Goal: Task Accomplishment & Management: Manage account settings

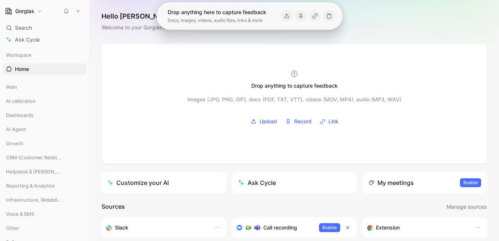
click at [357, 20] on div "Hello [PERSON_NAME] ❄️ MAKER Welcome to your Gorgias’s workspace" at bounding box center [294, 22] width 409 height 44
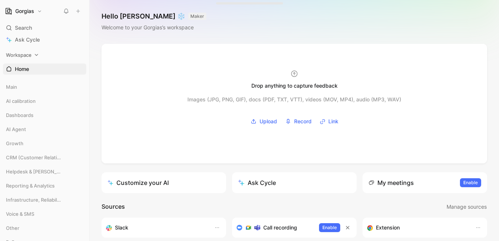
click at [35, 54] on icon at bounding box center [36, 54] width 5 height 5
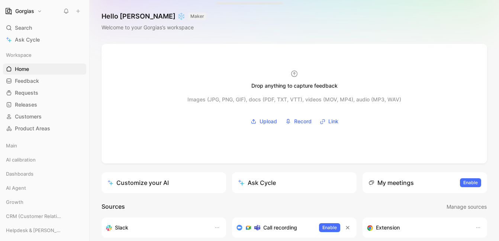
click at [35, 15] on button "Gorgias" at bounding box center [23, 11] width 41 height 10
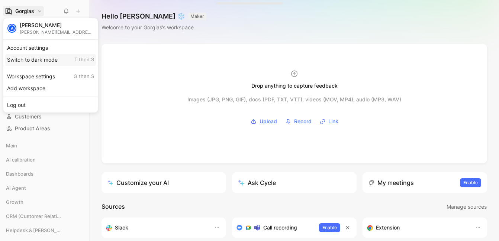
click at [33, 56] on div "Switch to dark mode T then S" at bounding box center [50, 60] width 91 height 12
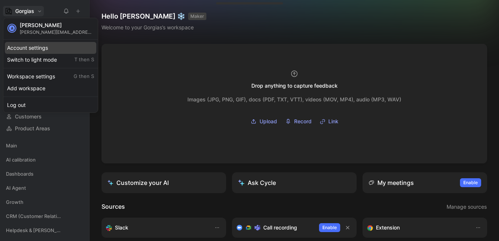
click at [39, 48] on div "Account settings" at bounding box center [50, 48] width 91 height 12
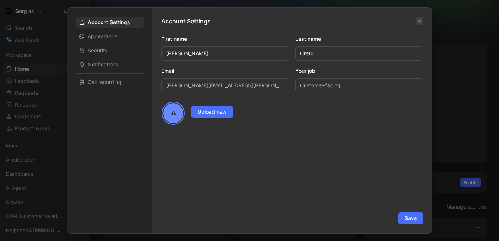
click at [424, 22] on div "Account Settings First name [PERSON_NAME] Last name [PERSON_NAME] [PERSON_NAME]…" at bounding box center [291, 121] width 279 height 226
click at [423, 22] on div "Account Settings First name [PERSON_NAME] Last name [PERSON_NAME] [PERSON_NAME]…" at bounding box center [291, 121] width 279 height 226
drag, startPoint x: 418, startPoint y: 22, endPoint x: 339, endPoint y: 48, distance: 82.5
click at [417, 22] on icon "button" at bounding box center [419, 21] width 4 height 4
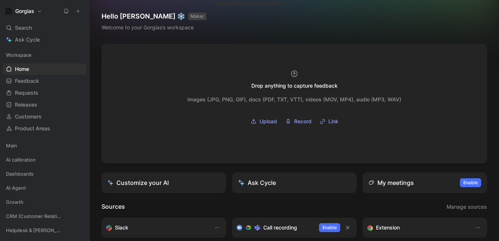
click at [34, 12] on h1 "Gorgias" at bounding box center [24, 11] width 19 height 7
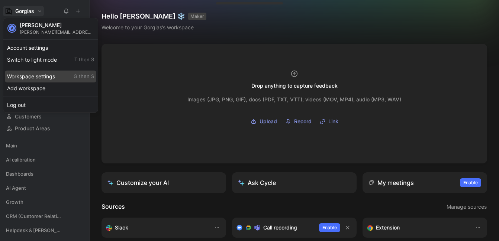
click at [42, 76] on div "Workspace settings G then S" at bounding box center [50, 77] width 91 height 12
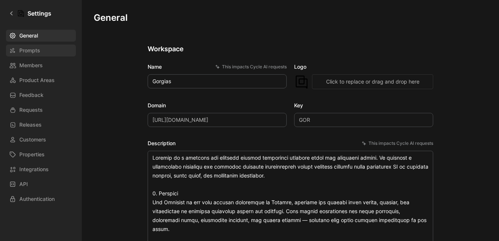
click at [45, 54] on link "Prompts" at bounding box center [41, 51] width 70 height 12
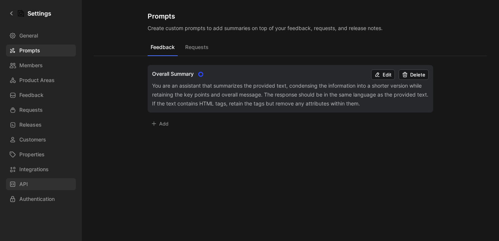
click at [43, 187] on link "API" at bounding box center [41, 184] width 70 height 12
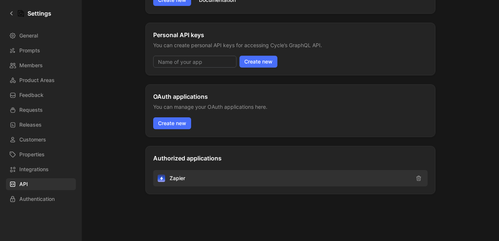
scroll to position [223, 0]
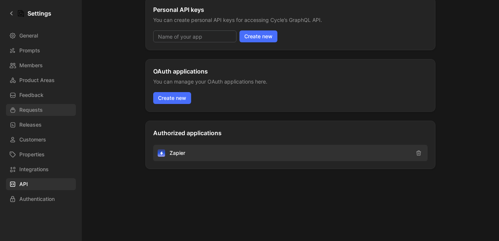
click at [64, 107] on link "Requests" at bounding box center [41, 110] width 70 height 12
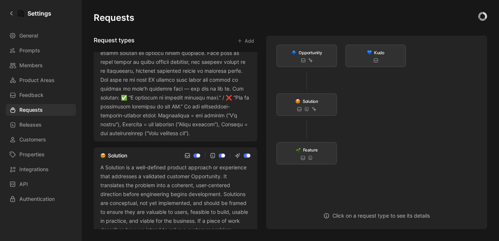
scroll to position [404, 0]
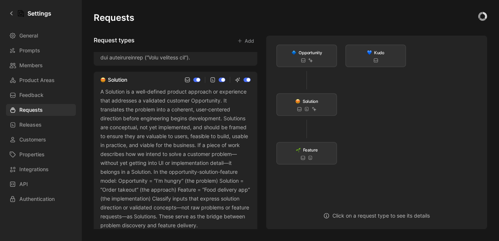
click at [51, 133] on div "General Prompts Members Product Areas Feedback Requests Releases Customers Prop…" at bounding box center [43, 117] width 75 height 175
click at [53, 140] on link "Customers" at bounding box center [41, 140] width 70 height 12
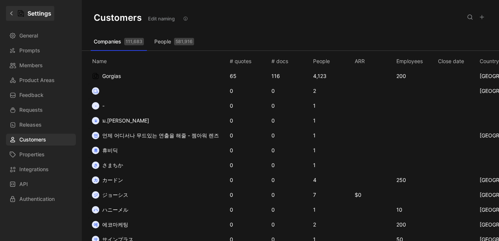
click at [11, 10] on link "Settings" at bounding box center [30, 13] width 48 height 15
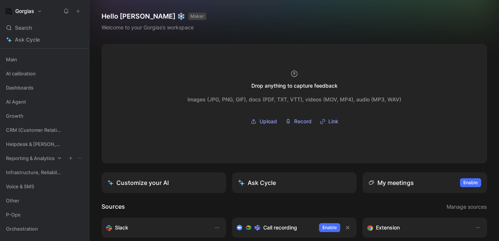
scroll to position [120, 0]
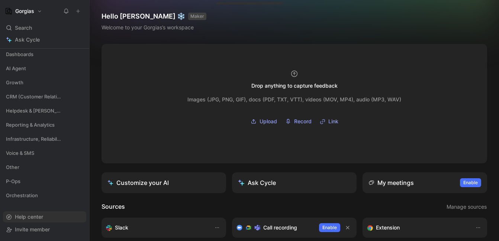
click at [38, 215] on span "Help center" at bounding box center [29, 217] width 28 height 6
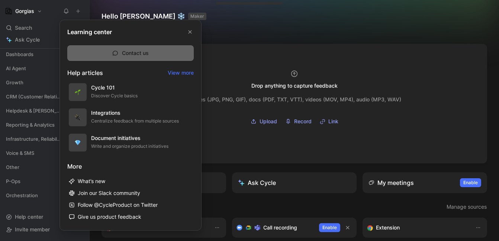
click at [136, 52] on button "Contact us" at bounding box center [130, 53] width 126 height 16
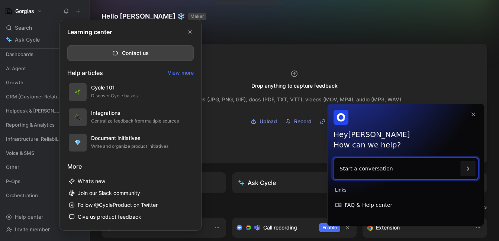
click at [365, 172] on p "Start a conversation" at bounding box center [398, 168] width 118 height 21
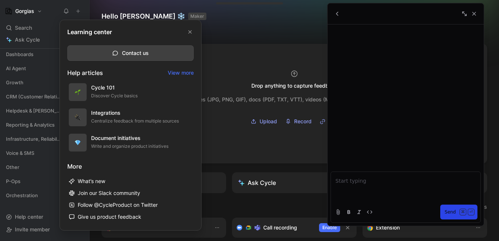
click at [364, 179] on p at bounding box center [405, 180] width 140 height 9
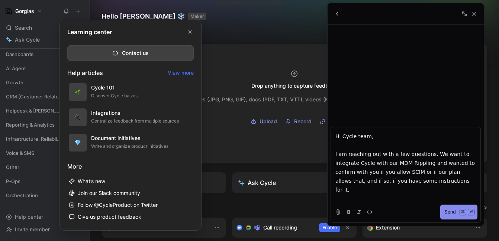
click at [444, 213] on button "Send ⌘ ⏎" at bounding box center [458, 212] width 37 height 15
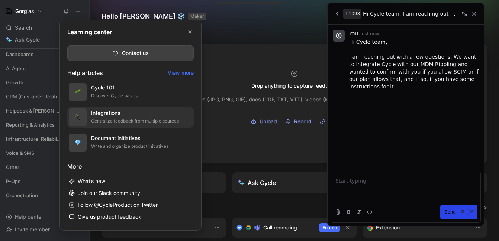
click at [150, 117] on div "Integrations" at bounding box center [135, 112] width 88 height 9
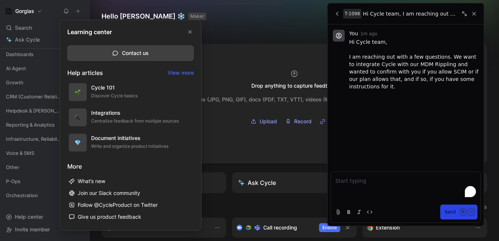
click at [377, 184] on p "To enrich screen reader interactions, please activate Accessibility in Grammarl…" at bounding box center [405, 180] width 140 height 9
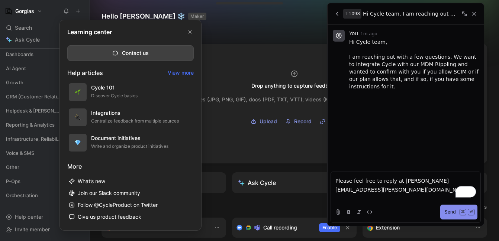
click at [455, 211] on span "Send" at bounding box center [449, 212] width 11 height 9
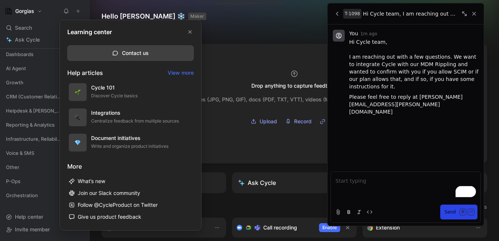
click at [233, 28] on div at bounding box center [249, 120] width 499 height 241
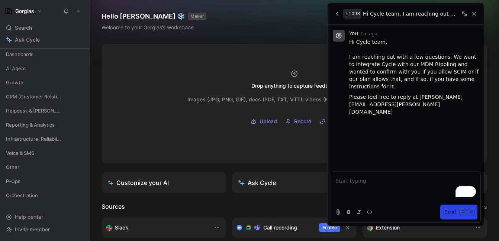
click at [31, 14] on h1 "Gorgias" at bounding box center [24, 11] width 19 height 7
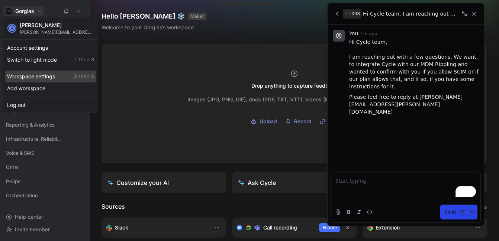
click at [40, 79] on div "Workspace settings G then S" at bounding box center [50, 77] width 91 height 12
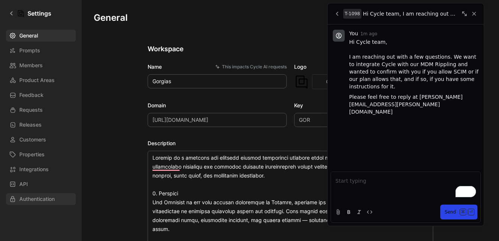
click at [38, 198] on span "Authentication" at bounding box center [36, 199] width 35 height 9
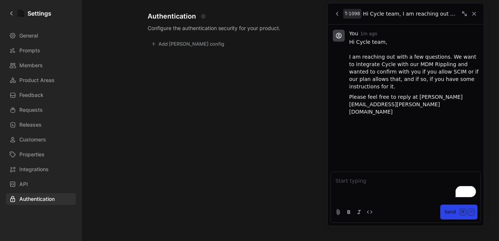
click at [183, 45] on button "Add [PERSON_NAME] config" at bounding box center [188, 44] width 80 height 10
click at [475, 15] on div at bounding box center [249, 120] width 499 height 241
click at [205, 16] on link at bounding box center [203, 16] width 9 height 9
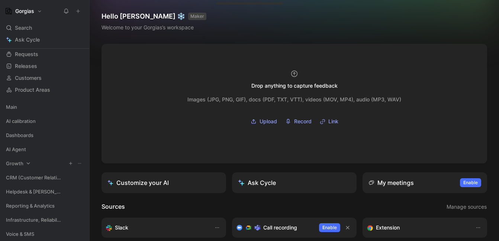
scroll to position [23, 0]
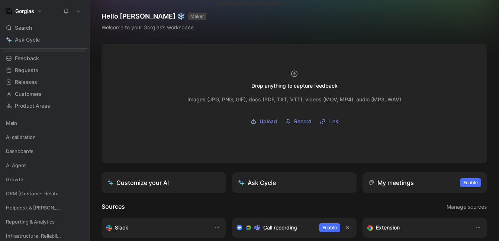
click at [33, 7] on button "Gorgias" at bounding box center [23, 11] width 41 height 10
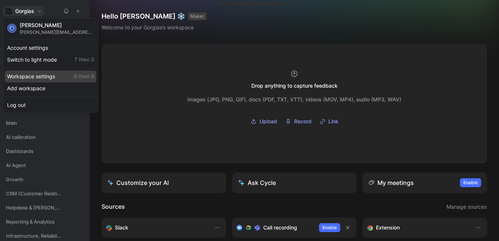
click at [49, 74] on div "Workspace settings G then S" at bounding box center [50, 77] width 91 height 12
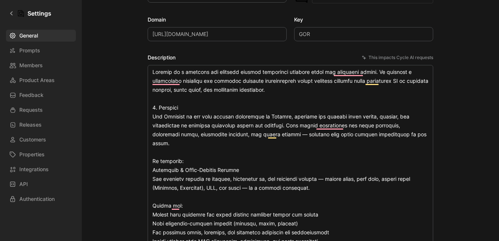
scroll to position [126, 0]
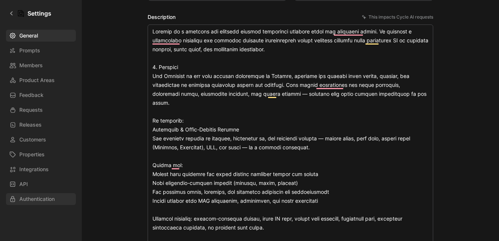
click at [37, 197] on span "Authentication" at bounding box center [36, 199] width 35 height 9
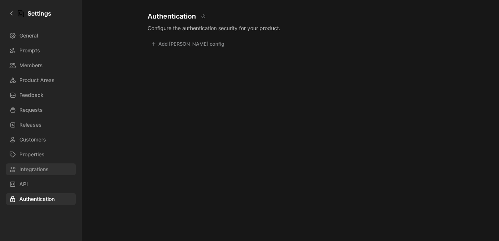
click at [60, 167] on link "Integrations" at bounding box center [41, 169] width 70 height 12
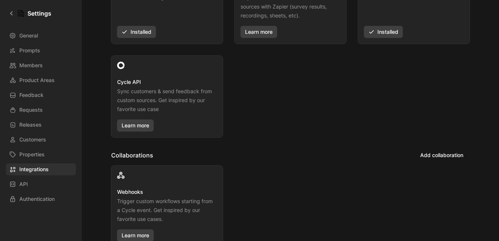
scroll to position [176, 0]
